Goal: Information Seeking & Learning: Find contact information

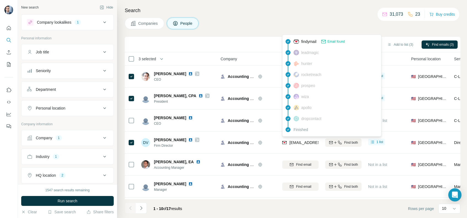
click at [240, 40] on div "Sync to HubSpot (3) Add to list (3) Find emails (3)" at bounding box center [293, 45] width 330 height 10
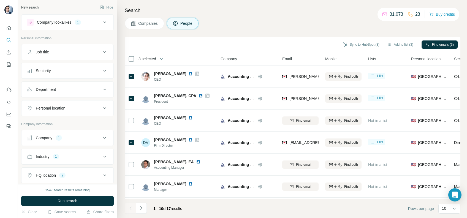
click at [144, 25] on span "Companies" at bounding box center [148, 24] width 20 height 6
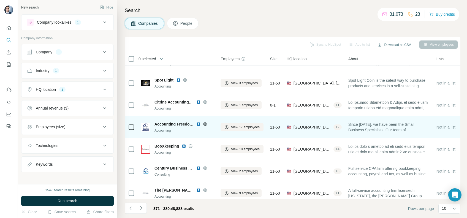
scroll to position [90, 0]
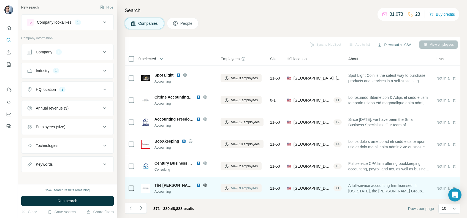
click at [238, 186] on span "View 9 employees" at bounding box center [244, 188] width 27 height 5
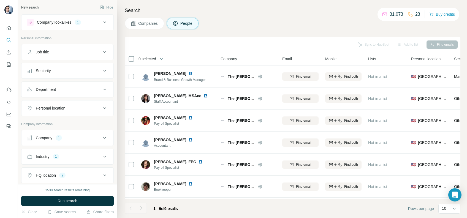
click at [155, 28] on button "Companies" at bounding box center [144, 24] width 39 height 12
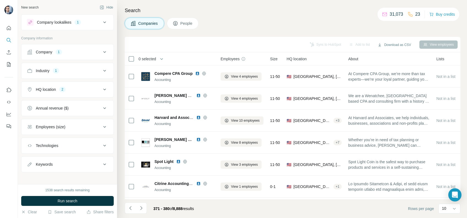
scroll to position [90, 0]
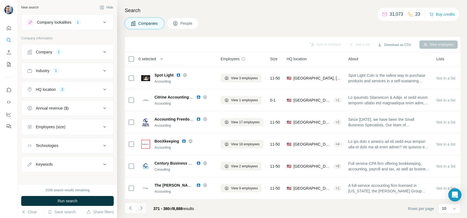
click at [144, 207] on button "Navigate to next page" at bounding box center [141, 208] width 11 height 11
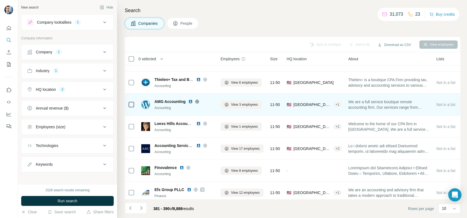
scroll to position [90, 0]
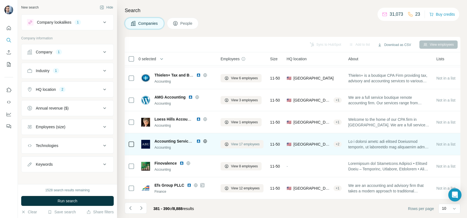
click at [241, 142] on span "View 17 employees" at bounding box center [245, 144] width 29 height 5
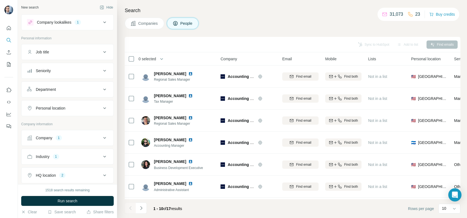
click at [144, 28] on button "Companies" at bounding box center [144, 24] width 39 height 12
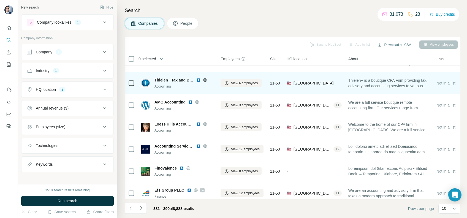
scroll to position [90, 0]
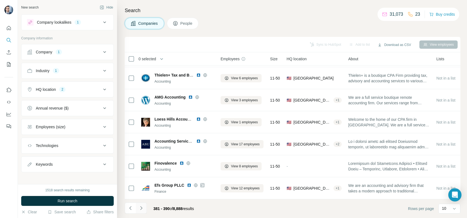
click at [141, 210] on icon "Navigate to next page" at bounding box center [142, 208] width 6 height 6
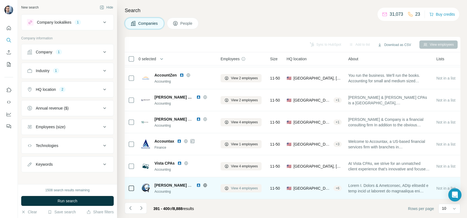
click at [234, 186] on span "View 4 employees" at bounding box center [244, 188] width 27 height 5
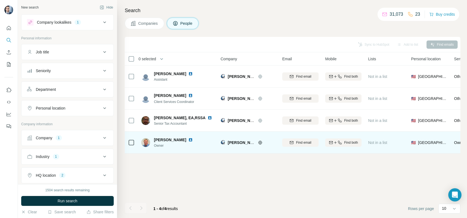
click at [259, 144] on icon at bounding box center [260, 142] width 4 height 4
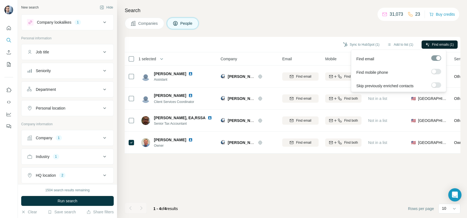
click at [437, 44] on span "Find emails (1)" at bounding box center [443, 44] width 22 height 5
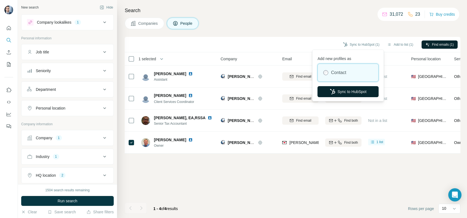
click at [341, 91] on button "Sync to HubSpot" at bounding box center [348, 91] width 61 height 11
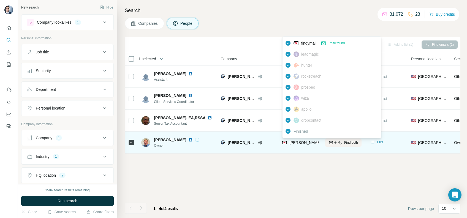
click at [298, 143] on span "[PERSON_NAME][EMAIL_ADDRESS][DOMAIN_NAME]" at bounding box center [337, 142] width 97 height 4
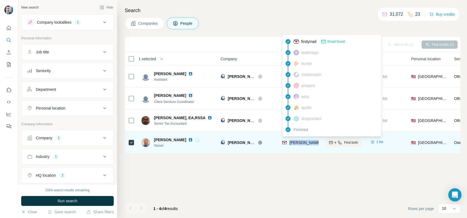
click at [298, 143] on span "[PERSON_NAME][EMAIL_ADDRESS][DOMAIN_NAME]" at bounding box center [337, 142] width 97 height 4
copy tr "[PERSON_NAME][EMAIL_ADDRESS][DOMAIN_NAME]"
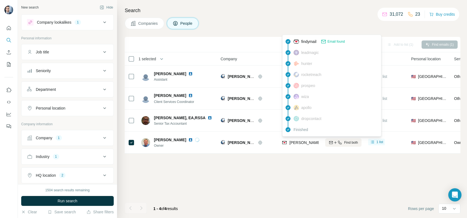
click at [264, 37] on div "Cancel Syncing to HubSpot (0/1) Add to list (1) Find emails (1)" at bounding box center [293, 44] width 336 height 15
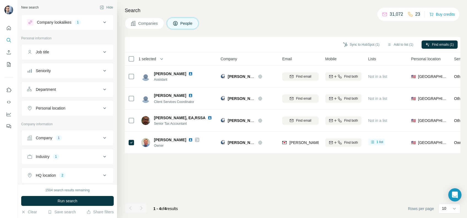
click at [145, 22] on span "Companies" at bounding box center [148, 24] width 20 height 6
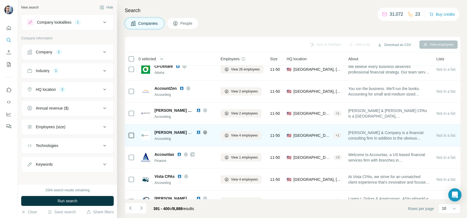
scroll to position [90, 0]
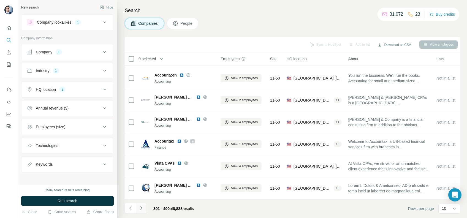
click at [141, 209] on icon "Navigate to next page" at bounding box center [141, 208] width 2 height 4
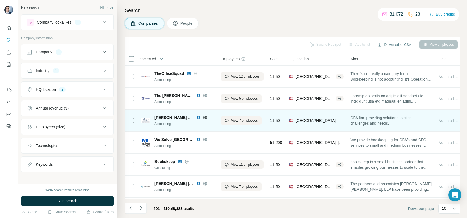
scroll to position [37, 0]
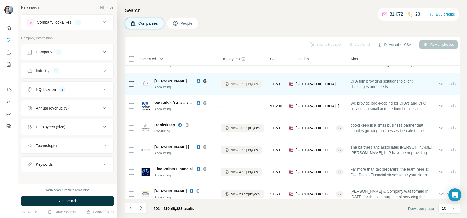
click at [237, 85] on span "View 7 employees" at bounding box center [244, 84] width 27 height 5
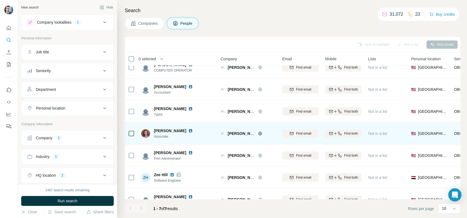
scroll to position [24, 0]
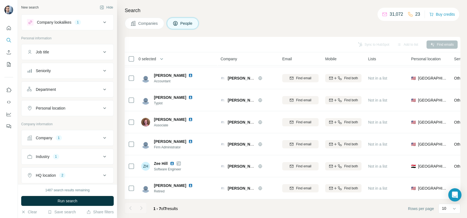
click at [150, 26] on span "Companies" at bounding box center [148, 24] width 20 height 6
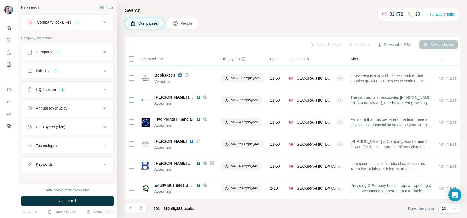
scroll to position [90, 0]
click at [139, 209] on icon "Navigate to next page" at bounding box center [142, 208] width 6 height 6
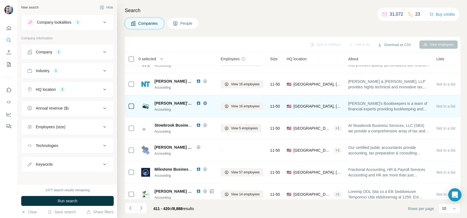
scroll to position [0, 0]
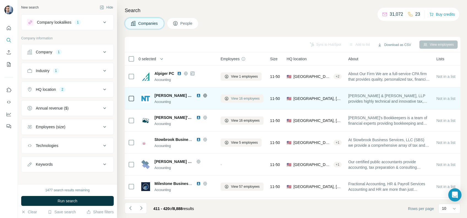
click at [235, 98] on span "View 16 employees" at bounding box center [245, 98] width 29 height 5
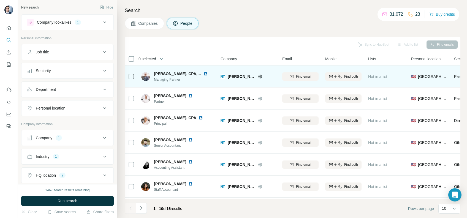
click at [260, 77] on icon at bounding box center [260, 76] width 4 height 4
click at [137, 74] on td at bounding box center [131, 77] width 13 height 22
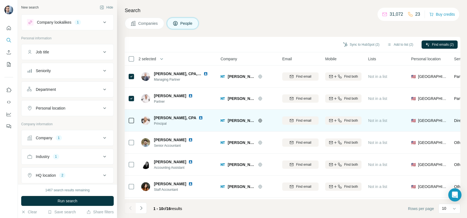
click at [129, 114] on div at bounding box center [131, 120] width 7 height 15
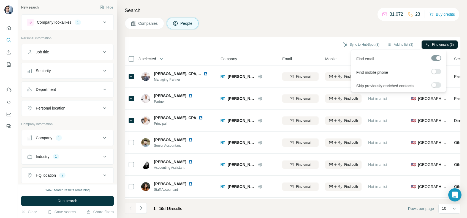
click at [429, 47] on button "Find emails (3)" at bounding box center [440, 44] width 36 height 8
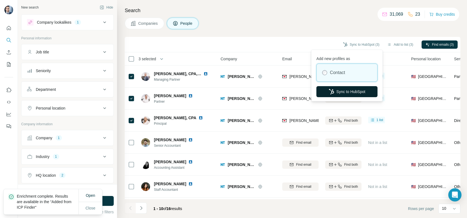
click at [344, 88] on button "Sync to HubSpot" at bounding box center [346, 91] width 61 height 11
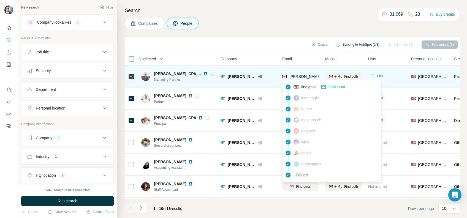
click at [305, 77] on span "[PERSON_NAME][EMAIL_ADDRESS][DOMAIN_NAME]" at bounding box center [337, 76] width 97 height 4
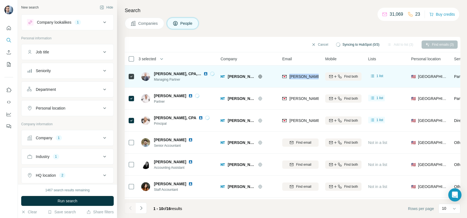
click at [305, 77] on span "[PERSON_NAME][EMAIL_ADDRESS][DOMAIN_NAME]" at bounding box center [337, 76] width 97 height 4
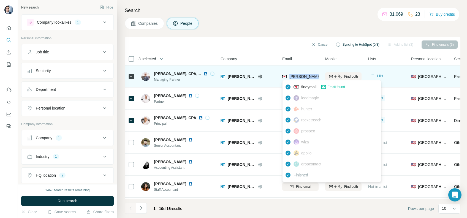
copy tr "[PERSON_NAME][EMAIL_ADDRESS][DOMAIN_NAME]"
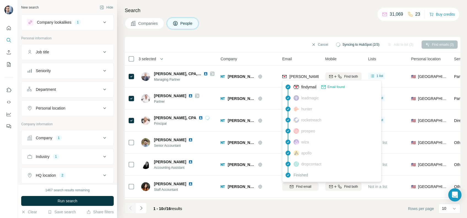
click at [248, 24] on div "Companies People" at bounding box center [293, 24] width 336 height 12
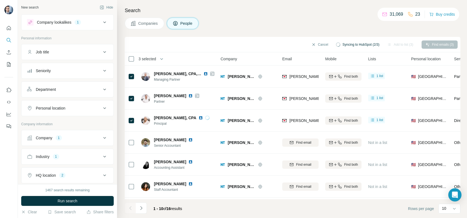
click at [252, 46] on div "Cancel Syncing to HubSpot (2/3) Add to list (3) Find emails (3)" at bounding box center [293, 45] width 330 height 10
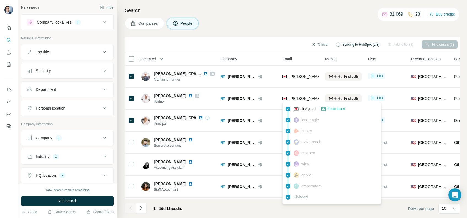
click at [300, 103] on div "findymail Email found leadmagic hunter rocketreach prospeo [PERSON_NAME] apollo…" at bounding box center [331, 153] width 99 height 102
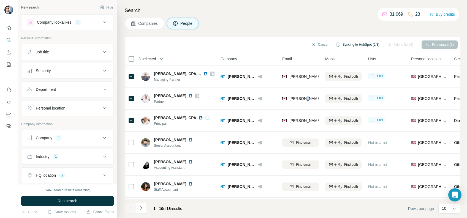
click at [300, 103] on div "[PERSON_NAME][EMAIL_ADDRESS][DOMAIN_NAME]" at bounding box center [300, 98] width 36 height 15
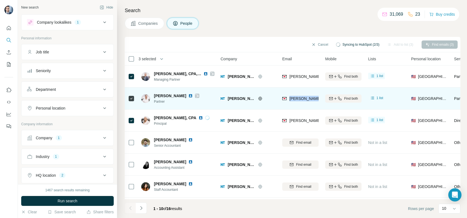
click at [300, 103] on div "[PERSON_NAME][EMAIL_ADDRESS][DOMAIN_NAME]" at bounding box center [300, 98] width 36 height 15
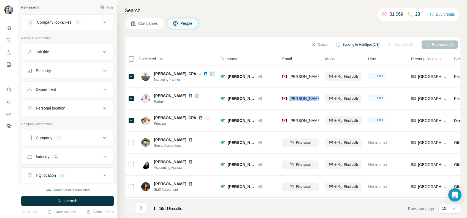
copy tr "[PERSON_NAME][EMAIL_ADDRESS][DOMAIN_NAME]"
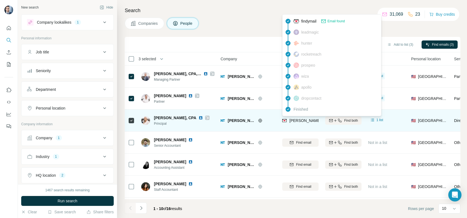
click at [302, 122] on span "[PERSON_NAME][EMAIL_ADDRESS][DOMAIN_NAME]" at bounding box center [337, 120] width 97 height 4
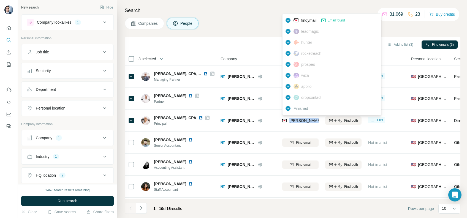
copy tr "[PERSON_NAME][EMAIL_ADDRESS][DOMAIN_NAME]"
